Goal: Information Seeking & Learning: Learn about a topic

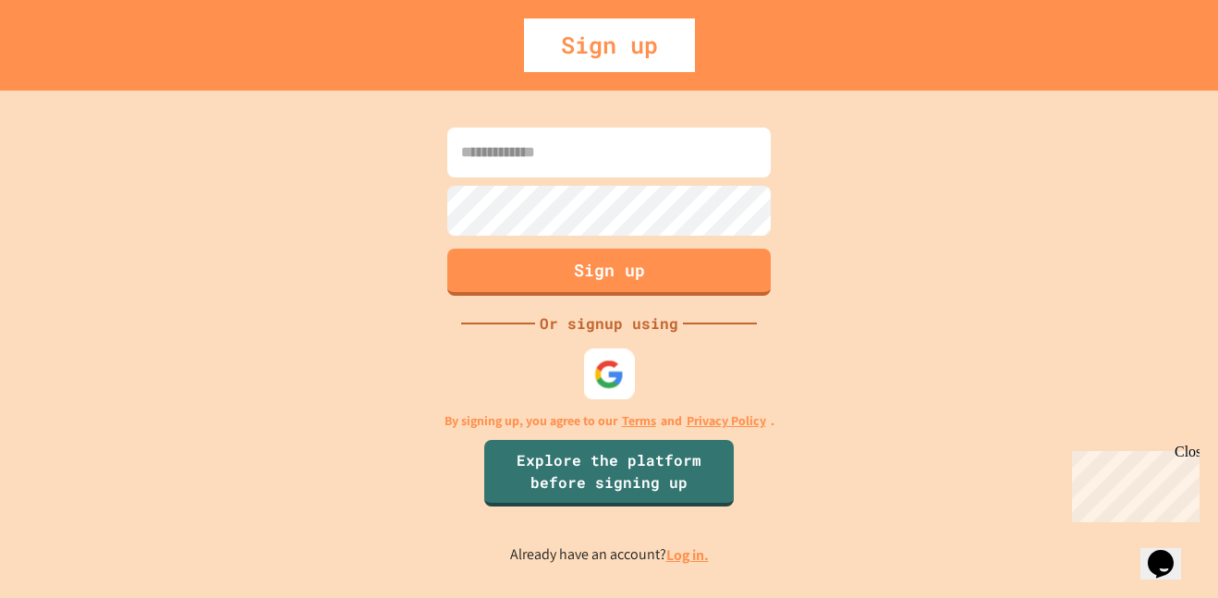
click at [613, 371] on img at bounding box center [609, 374] width 30 height 30
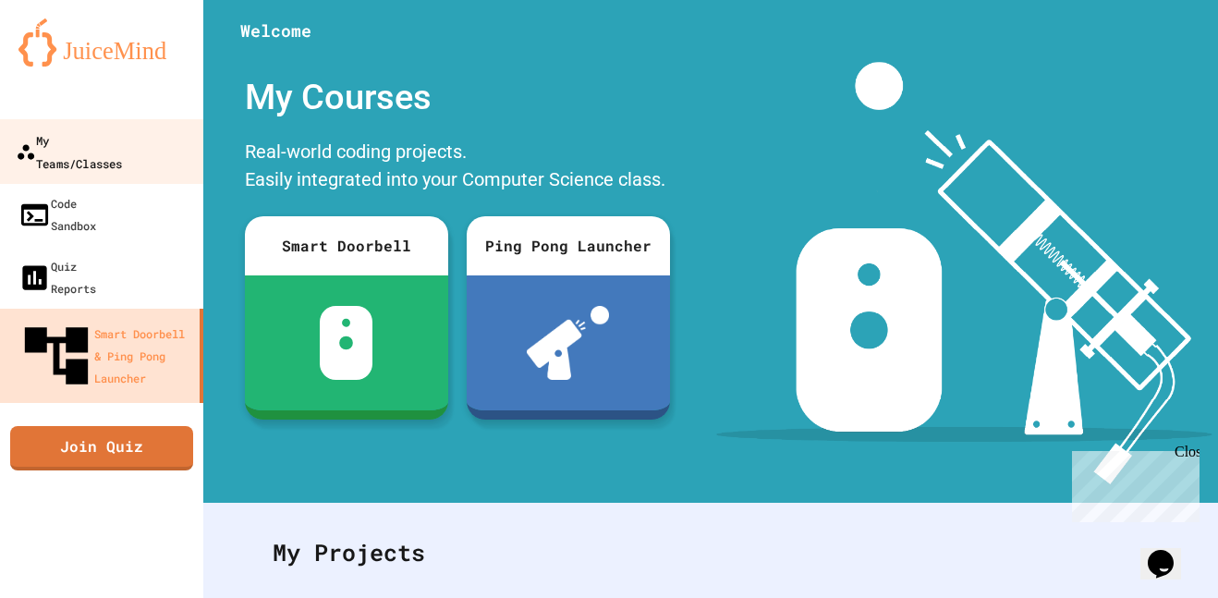
click at [99, 127] on link "My Teams/Classes" at bounding box center [102, 151] width 210 height 65
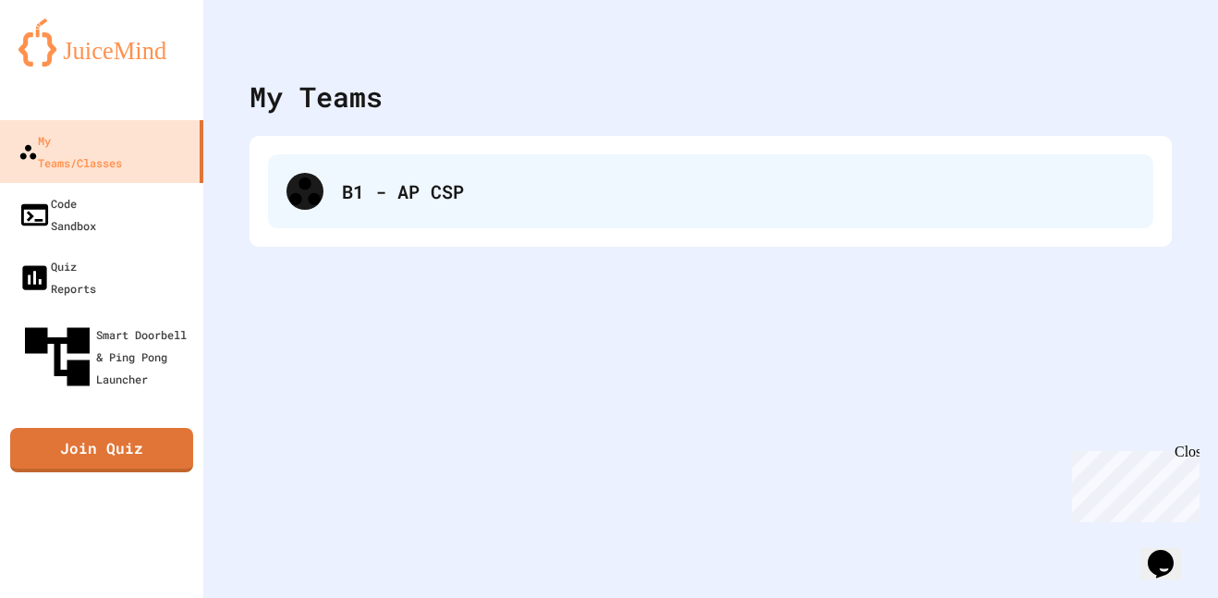
click at [301, 188] on icon at bounding box center [304, 191] width 30 height 28
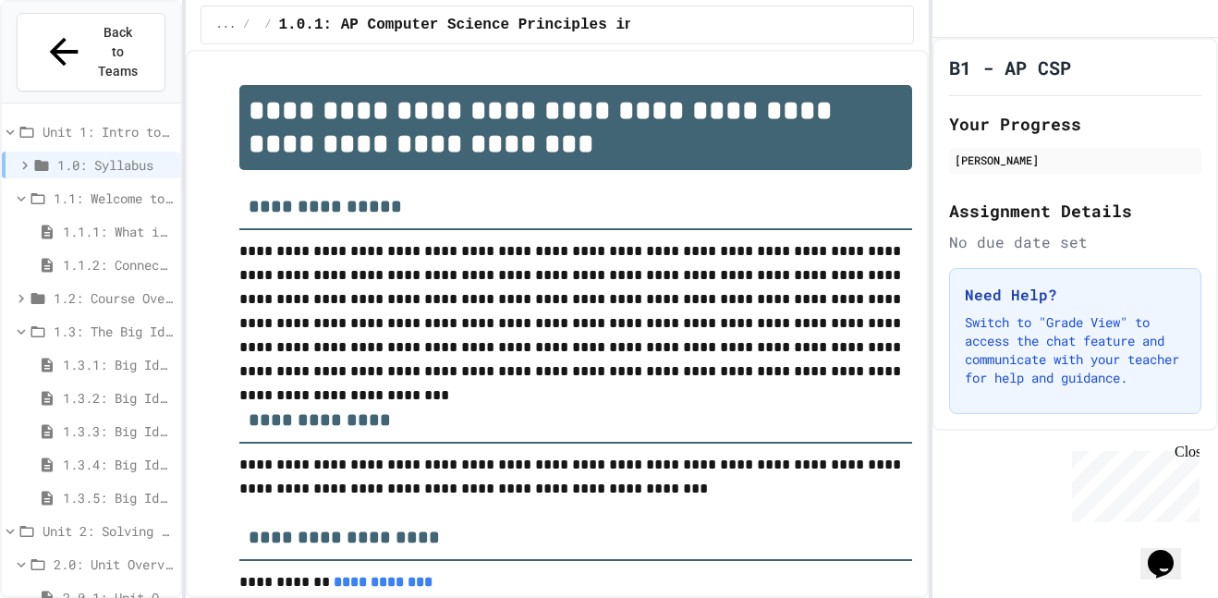
click at [120, 355] on span "1.3.1: Big Idea 1 - Creative Development" at bounding box center [118, 364] width 110 height 19
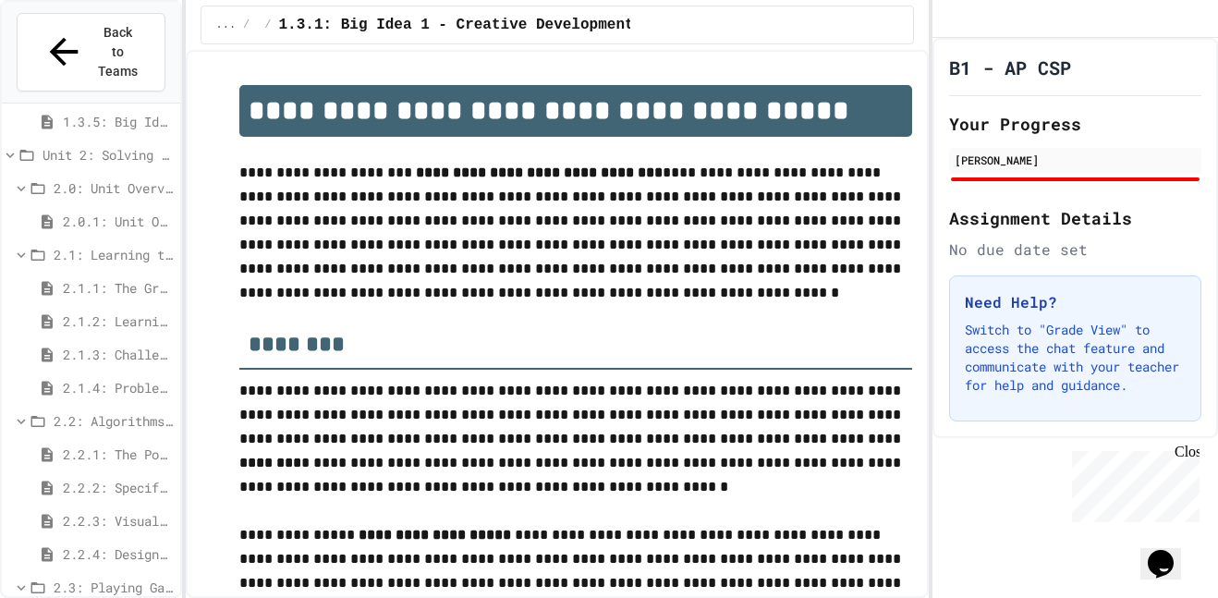
scroll to position [596, 0]
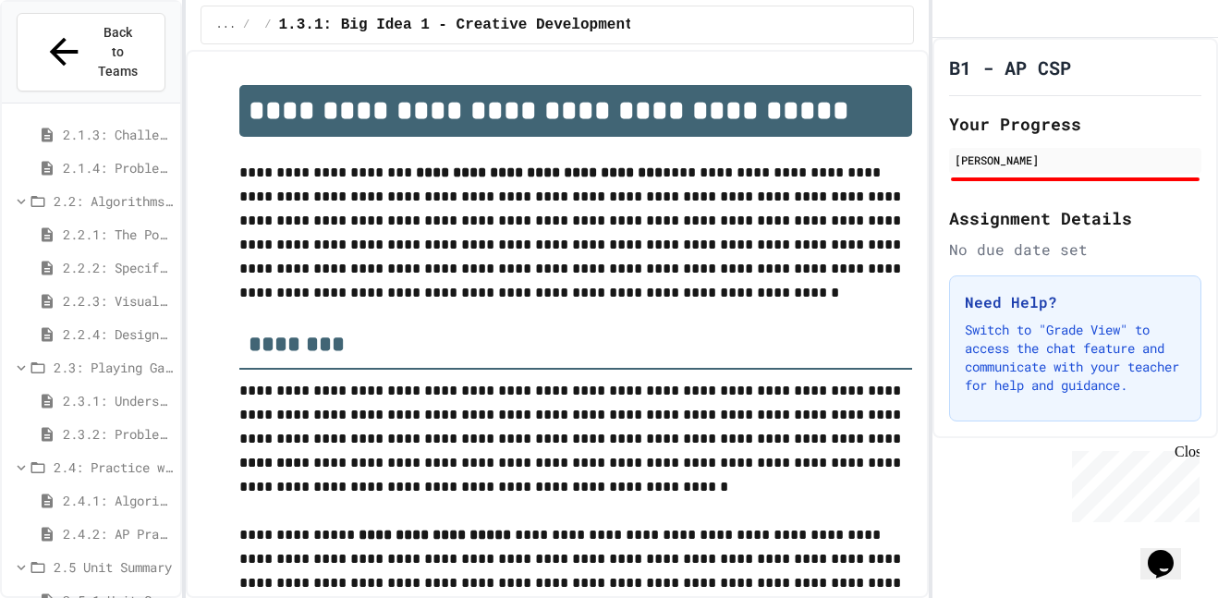
click at [89, 424] on span "2.3.2: Problem Solving Reflection" at bounding box center [118, 433] width 110 height 19
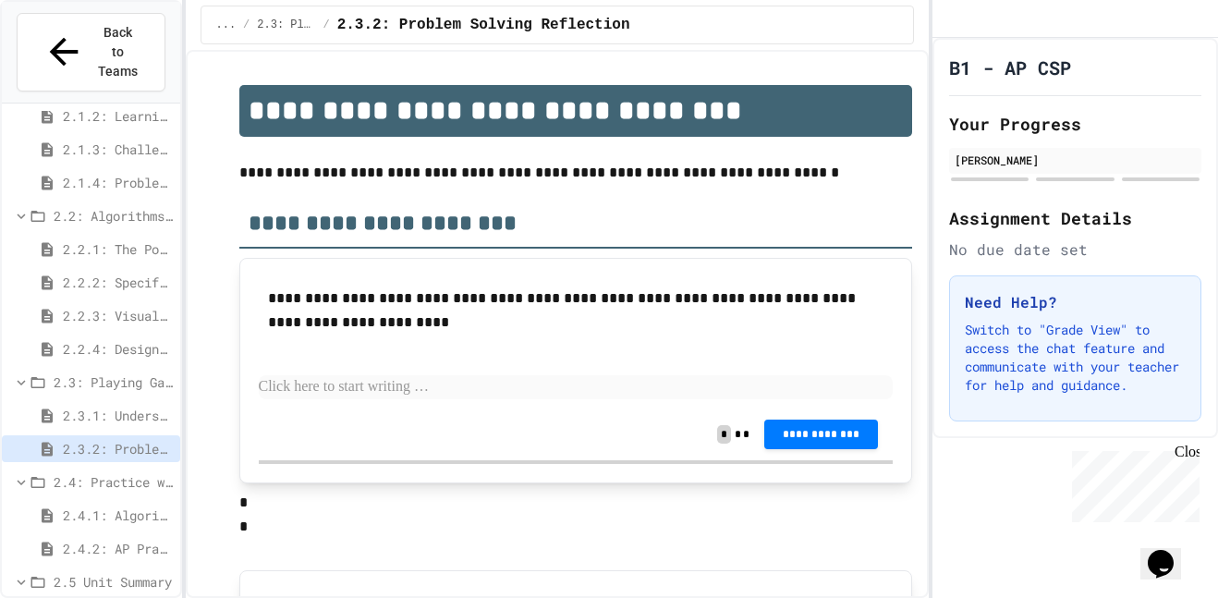
click at [117, 406] on span "2.3.1: Understanding Games with Flowcharts" at bounding box center [118, 415] width 110 height 19
